Goal: Book appointment/travel/reservation

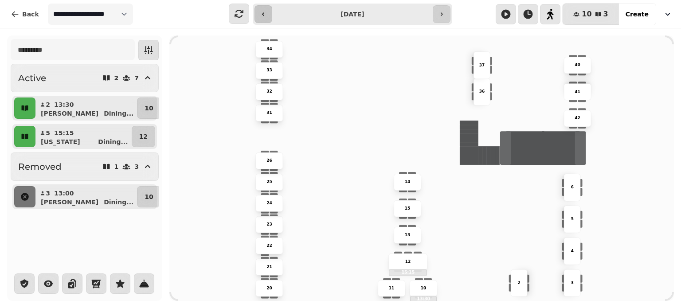
click at [266, 13] on icon "button" at bounding box center [263, 14] width 7 height 7
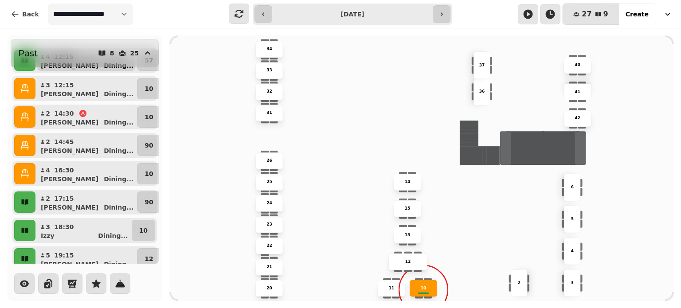
scroll to position [105, 0]
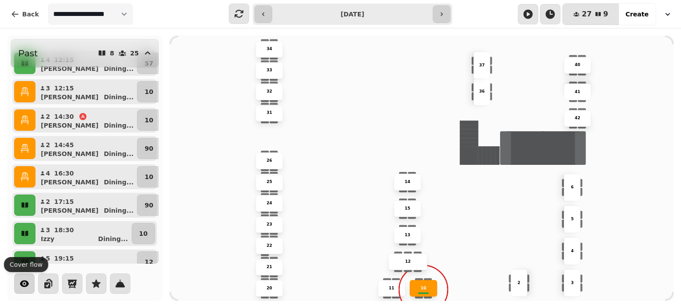
click at [25, 286] on icon "button" at bounding box center [24, 283] width 9 height 7
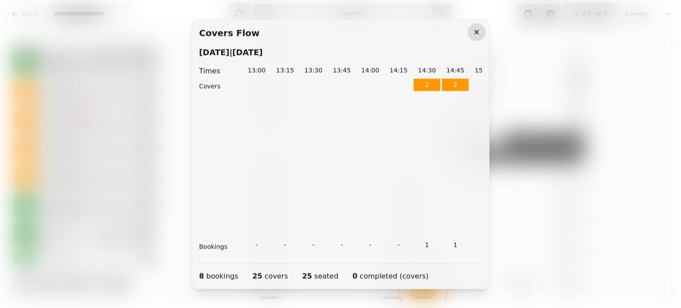
click at [476, 35] on icon "button" at bounding box center [476, 31] width 9 height 9
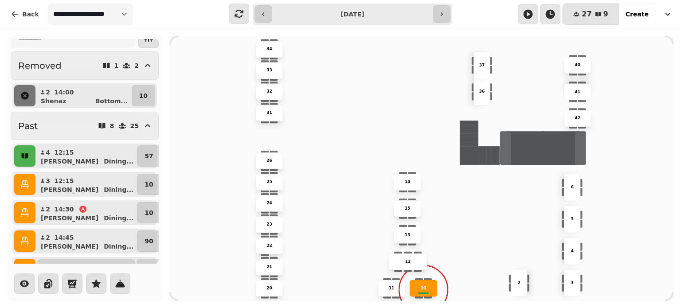
scroll to position [0, 0]
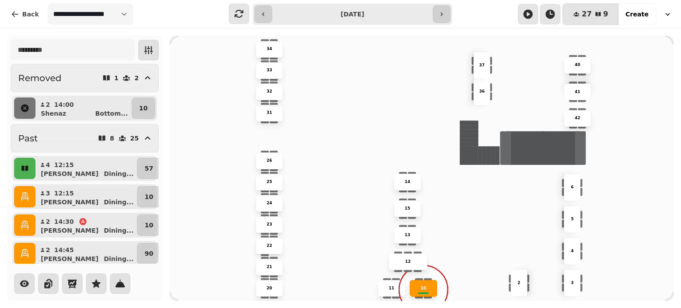
click at [25, 195] on icon "button" at bounding box center [24, 196] width 9 height 9
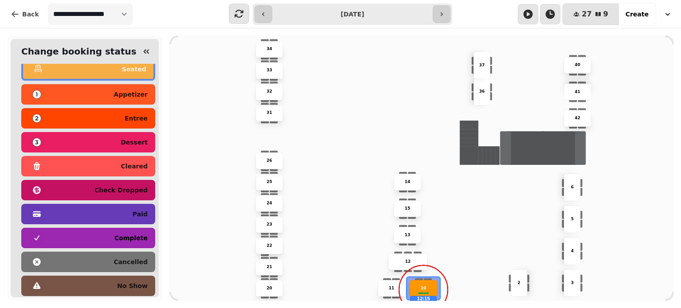
click at [114, 239] on div "complete" at bounding box center [88, 238] width 119 height 14
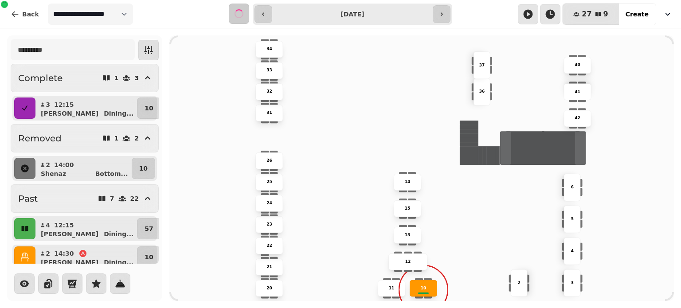
scroll to position [78, 0]
click at [26, 256] on icon "button" at bounding box center [24, 257] width 9 height 9
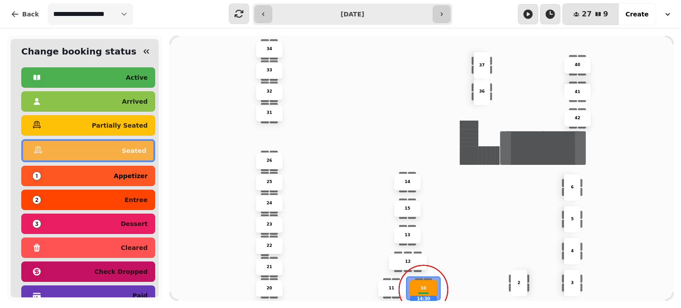
scroll to position [82, 0]
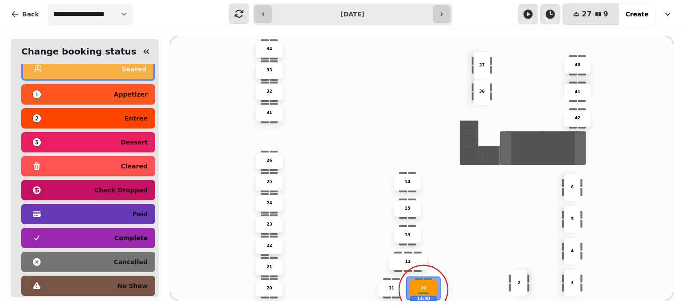
click at [88, 236] on div "complete" at bounding box center [88, 238] width 119 height 14
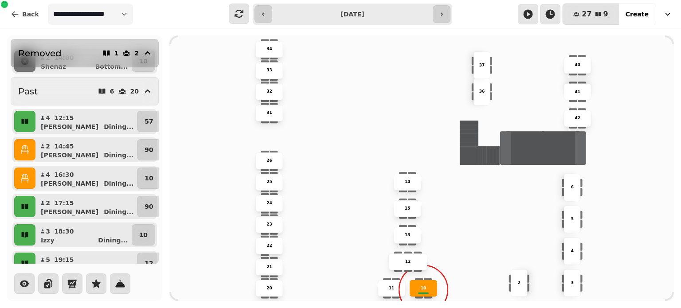
scroll to position [135, 0]
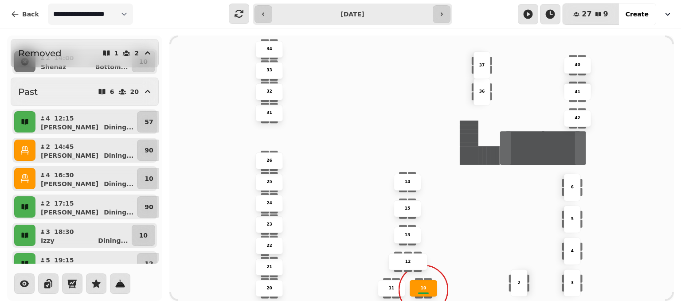
click at [28, 155] on button "button" at bounding box center [24, 150] width 21 height 21
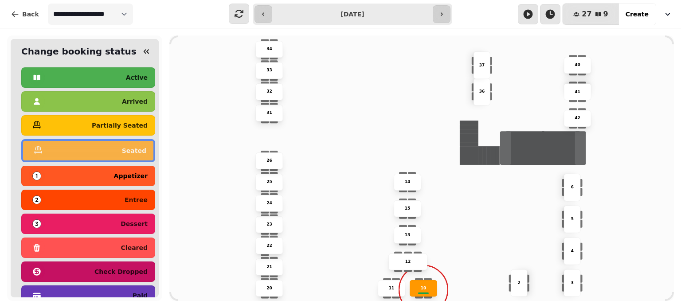
scroll to position [82, 0]
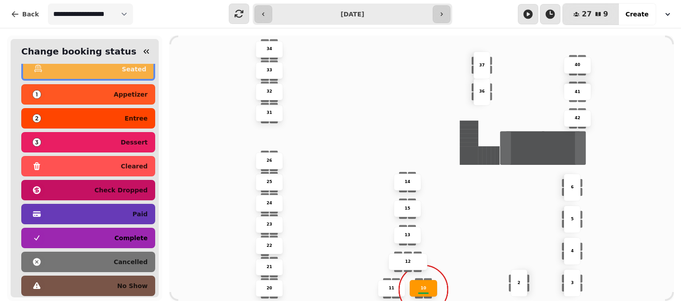
click at [90, 237] on div "complete" at bounding box center [88, 238] width 119 height 14
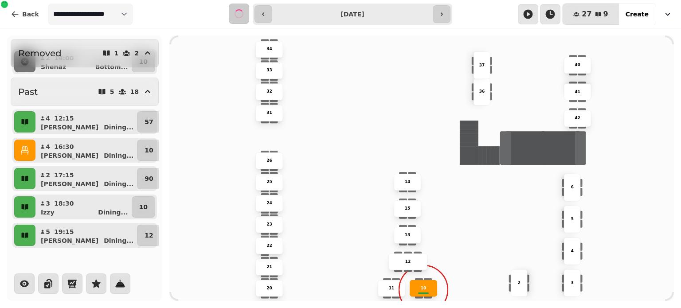
scroll to position [78, 0]
click at [25, 157] on button "button" at bounding box center [24, 150] width 21 height 21
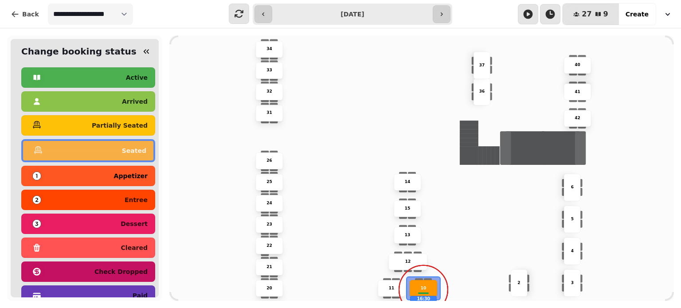
scroll to position [82, 0]
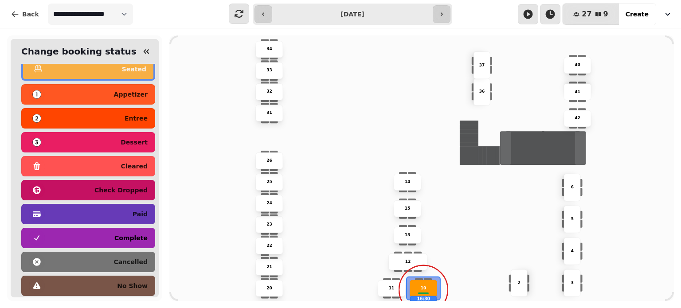
click at [87, 232] on div "complete" at bounding box center [88, 238] width 119 height 14
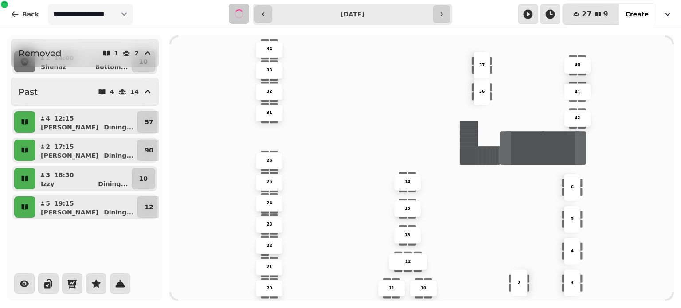
scroll to position [78, 0]
click at [444, 13] on icon "button" at bounding box center [441, 14] width 7 height 7
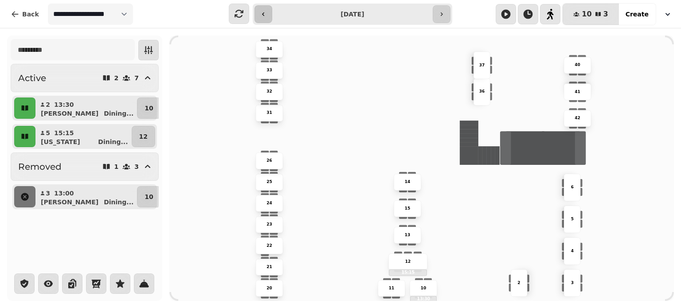
click at [262, 19] on button "button" at bounding box center [263, 14] width 18 height 18
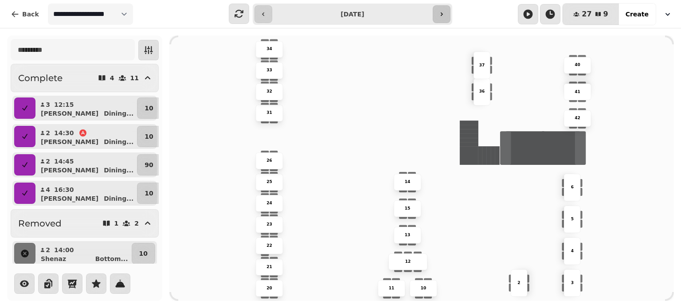
click at [444, 12] on icon "button" at bounding box center [441, 14] width 7 height 7
type input "**********"
